Goal: Transaction & Acquisition: Purchase product/service

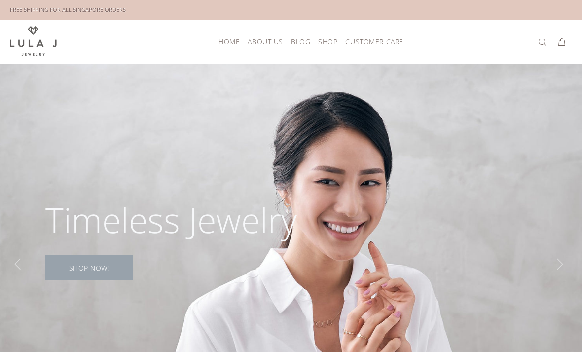
click at [84, 259] on link "SHOP NOW!" at bounding box center [88, 267] width 87 height 25
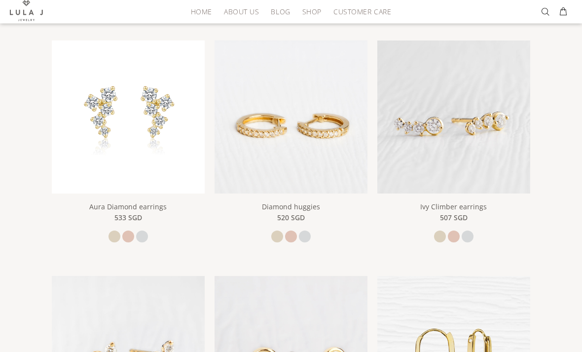
scroll to position [168, 0]
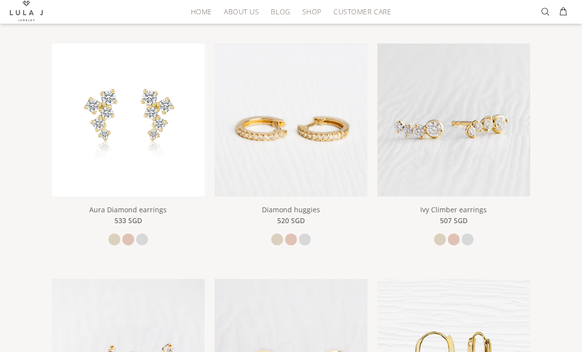
click at [323, 169] on img at bounding box center [290, 119] width 153 height 153
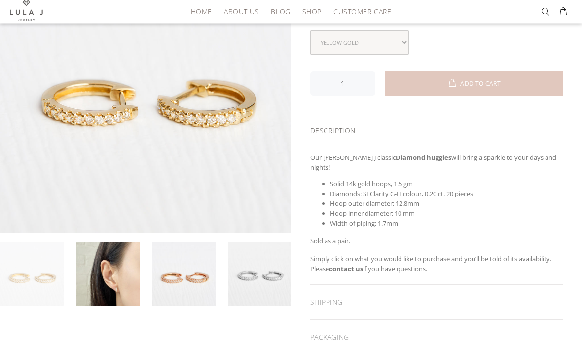
scroll to position [162, 0]
click at [201, 279] on link at bounding box center [184, 274] width 64 height 64
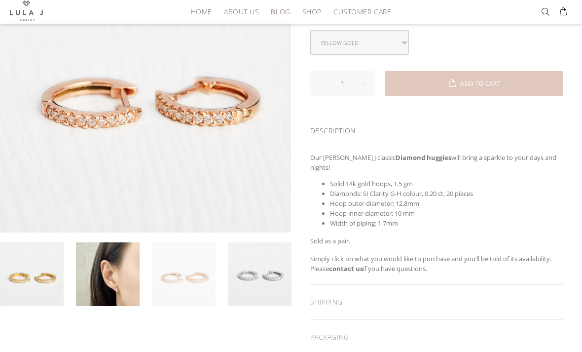
click at [57, 283] on link at bounding box center [32, 274] width 64 height 64
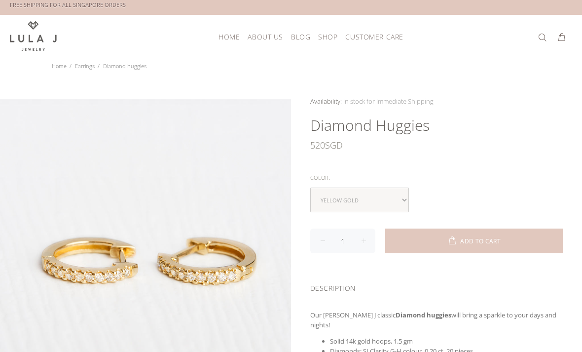
scroll to position [5, 0]
click at [176, 351] on div at bounding box center [145, 241] width 291 height 291
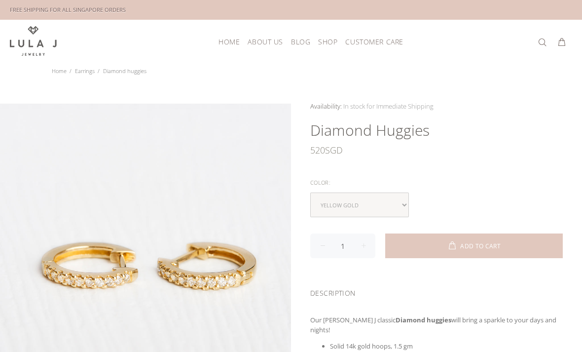
click at [518, 130] on h1 "Diamond huggies" at bounding box center [436, 130] width 252 height 20
